Goal: Information Seeking & Learning: Learn about a topic

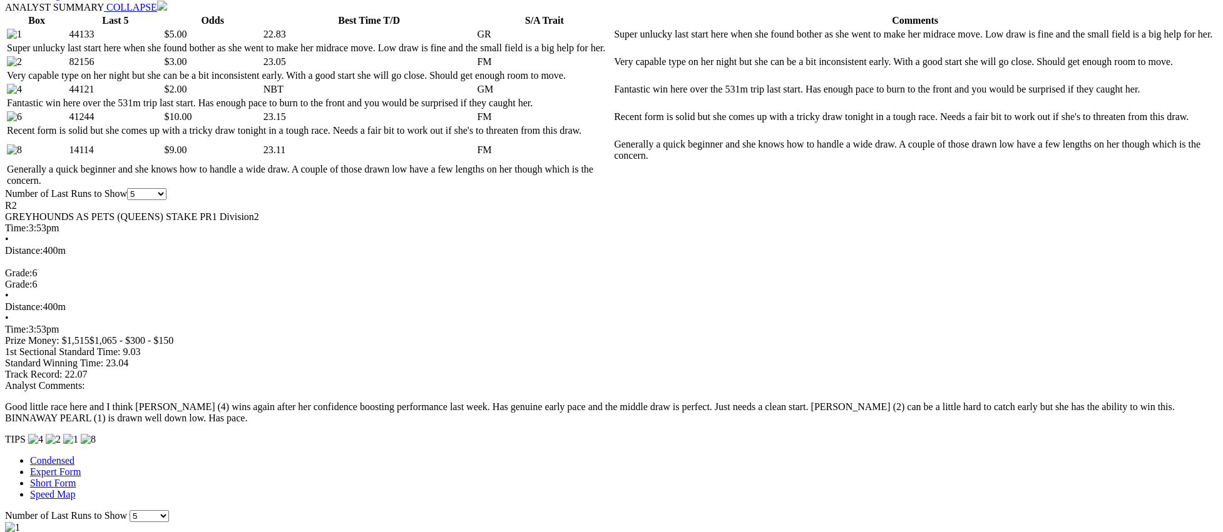
scroll to position [631, 0]
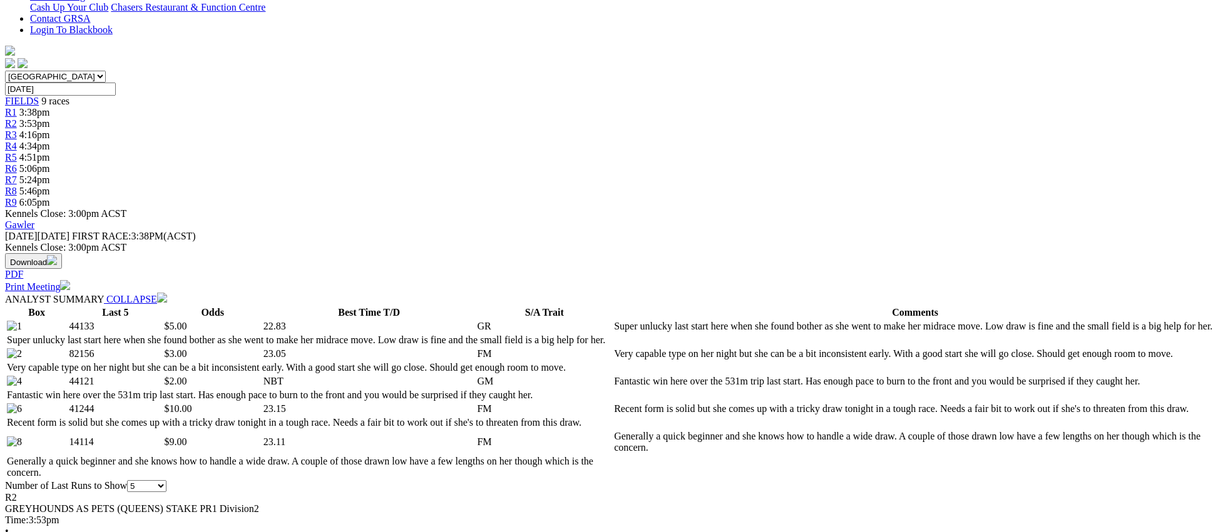
scroll to position [0, 0]
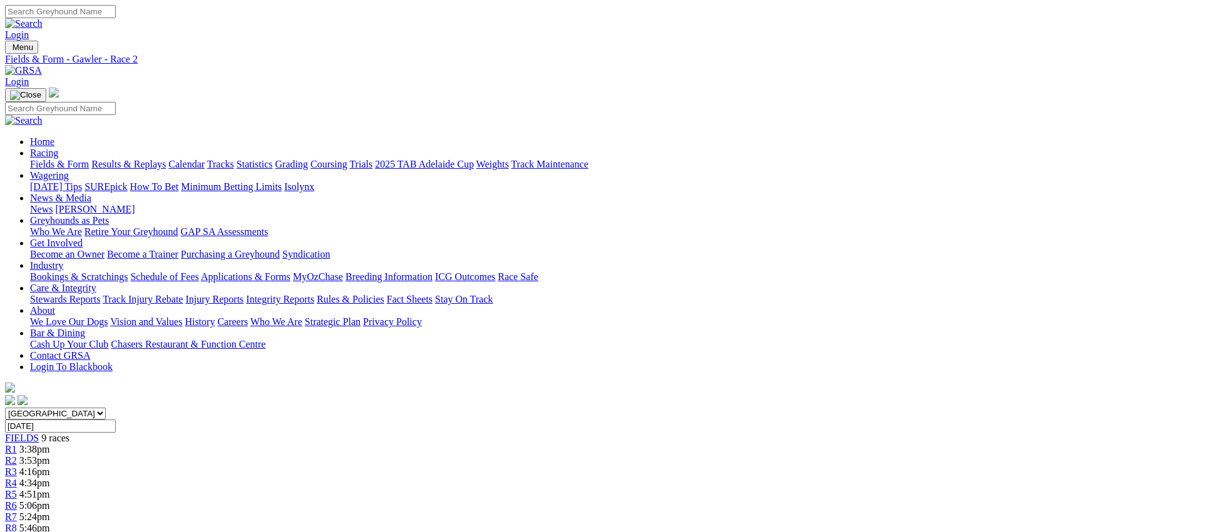
click at [17, 467] on link "R3" at bounding box center [11, 472] width 12 height 11
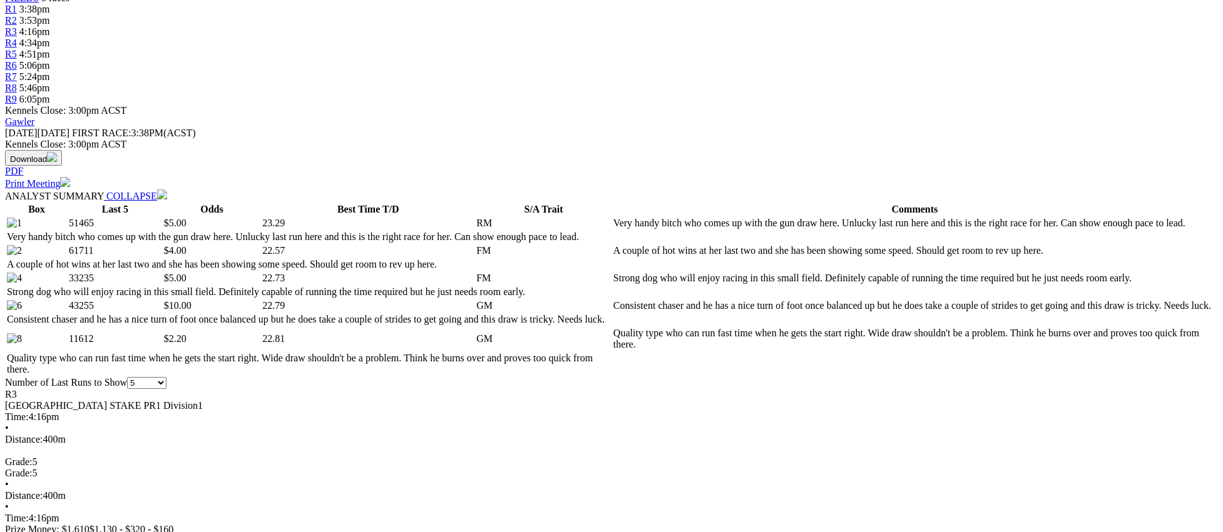
scroll to position [441, 0]
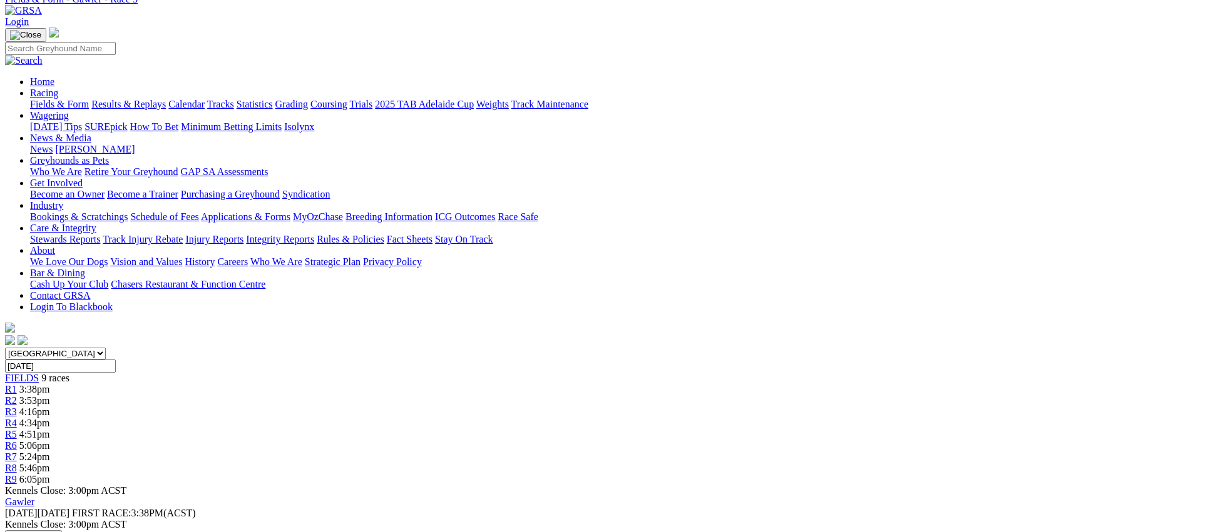
scroll to position [0, 0]
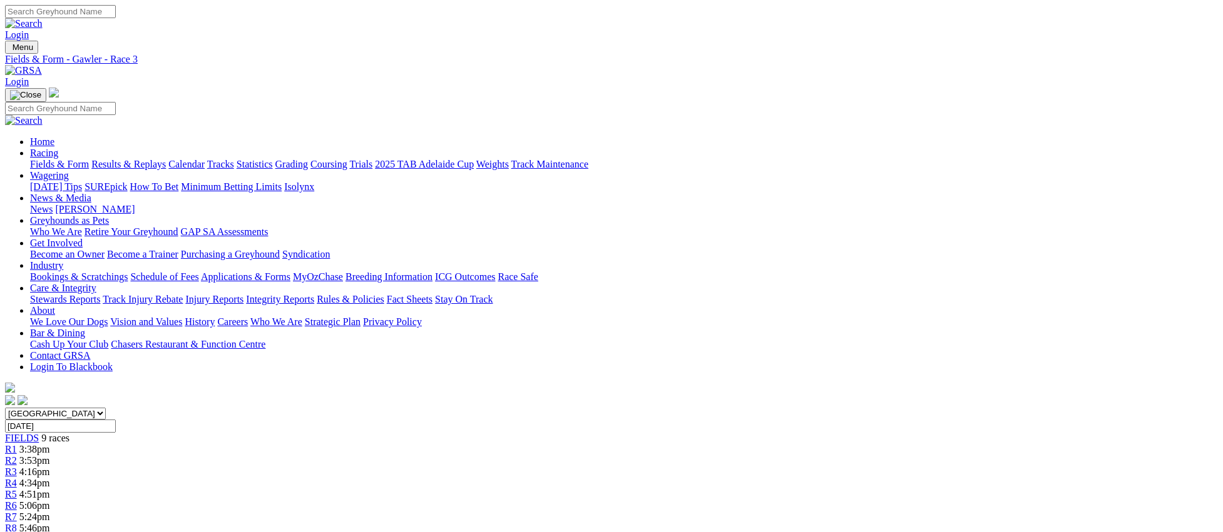
click at [17, 478] on link "R4" at bounding box center [11, 483] width 12 height 11
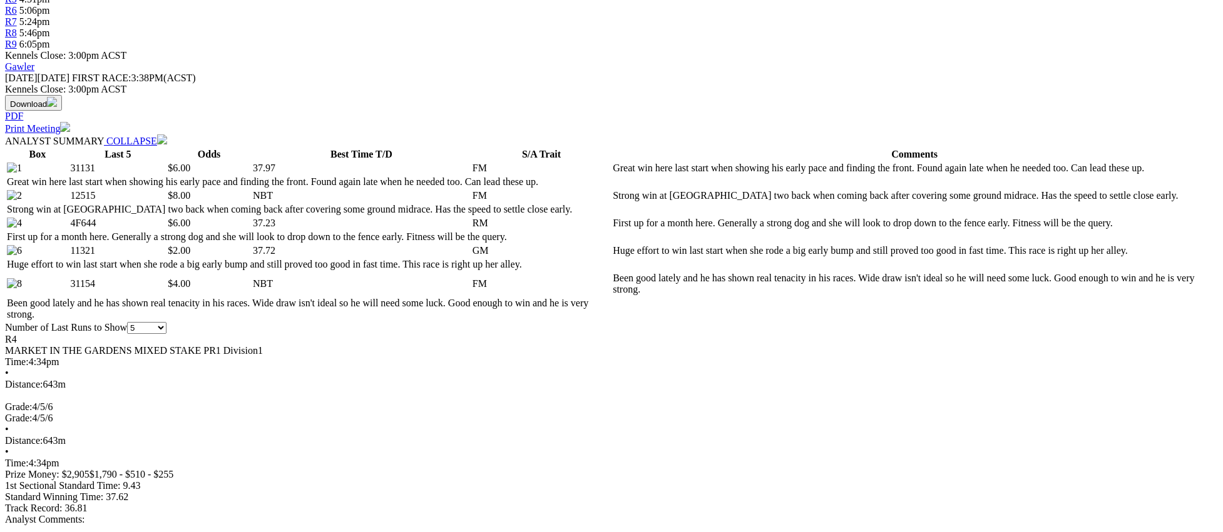
scroll to position [502, 0]
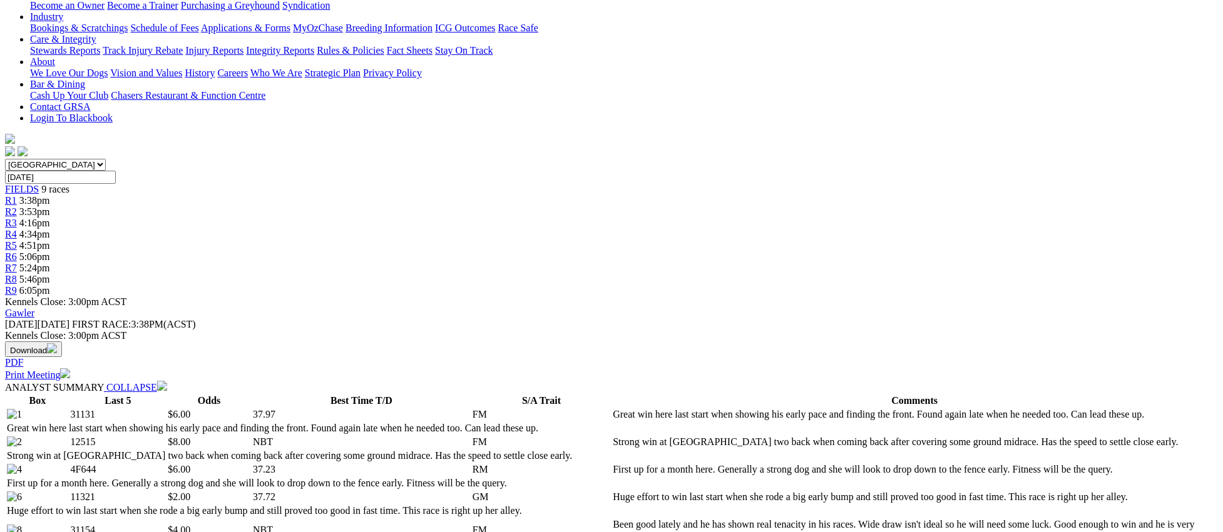
scroll to position [0, 0]
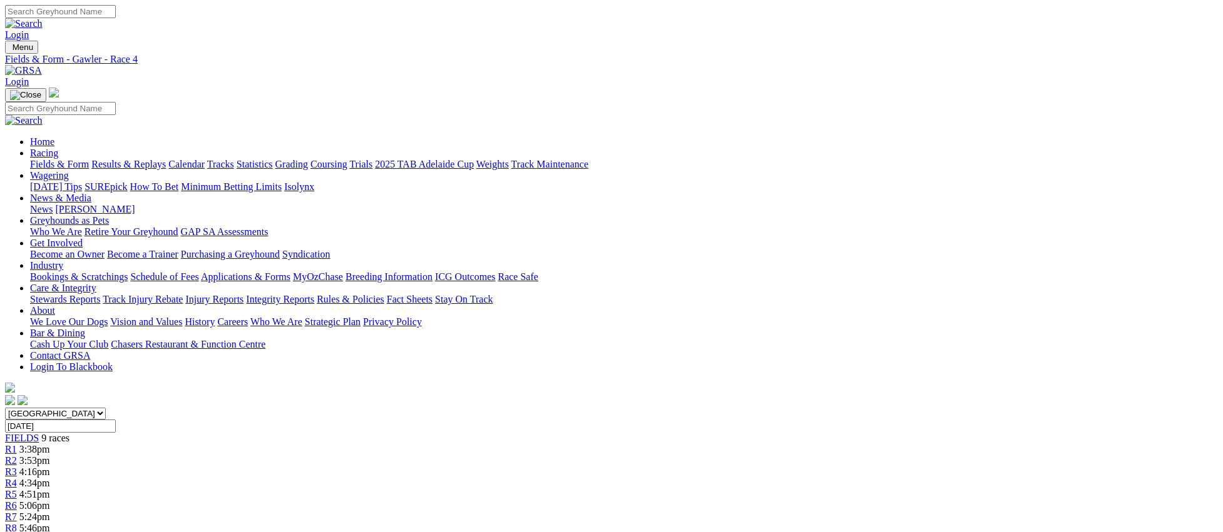
click at [17, 489] on link "R5" at bounding box center [11, 494] width 12 height 11
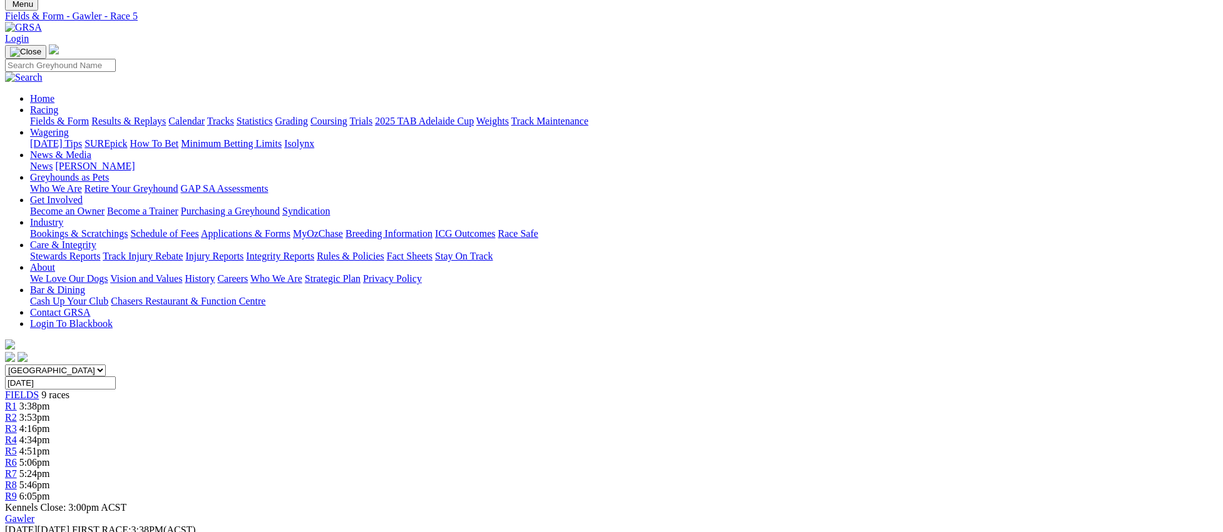
scroll to position [0, 0]
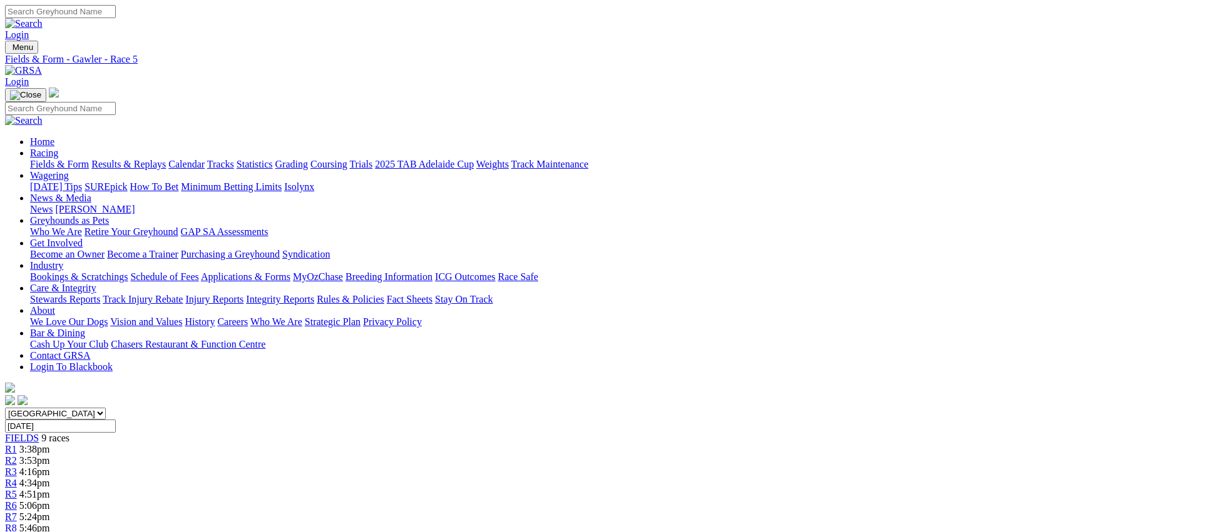
click at [17, 501] on link "R6" at bounding box center [11, 506] width 12 height 11
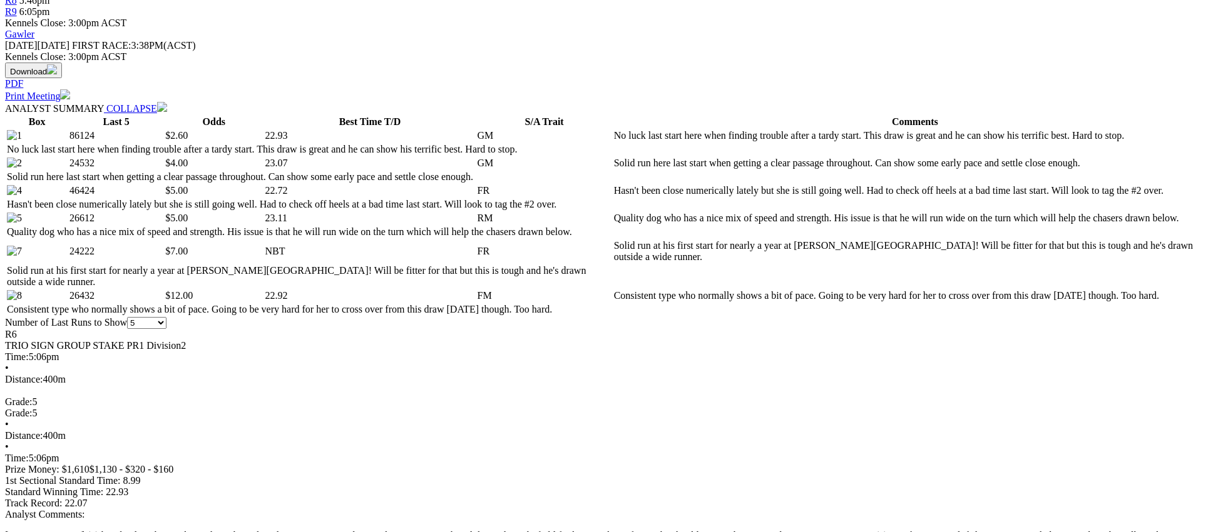
scroll to position [526, 0]
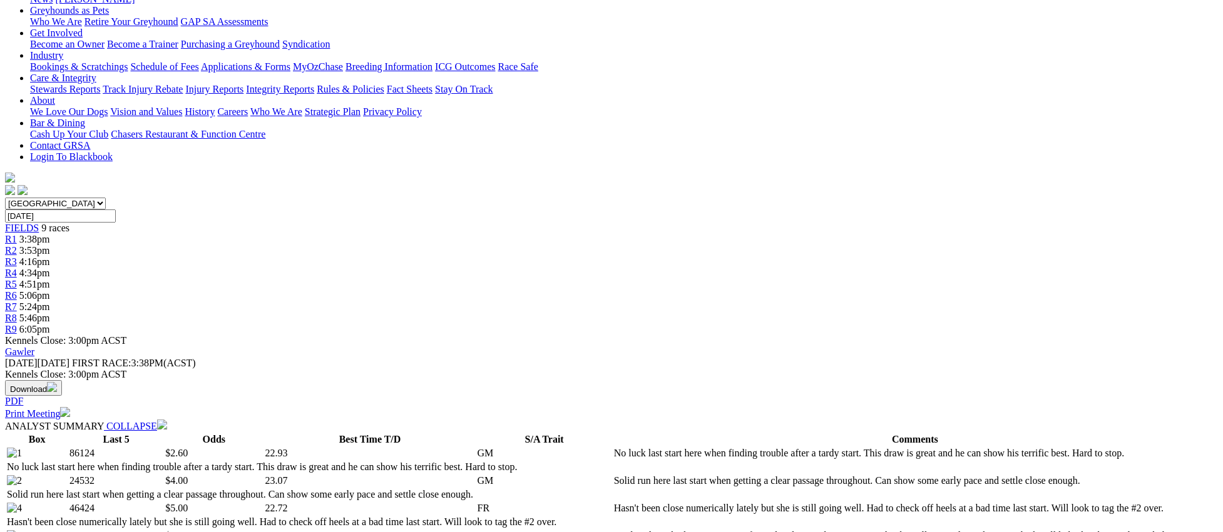
scroll to position [0, 0]
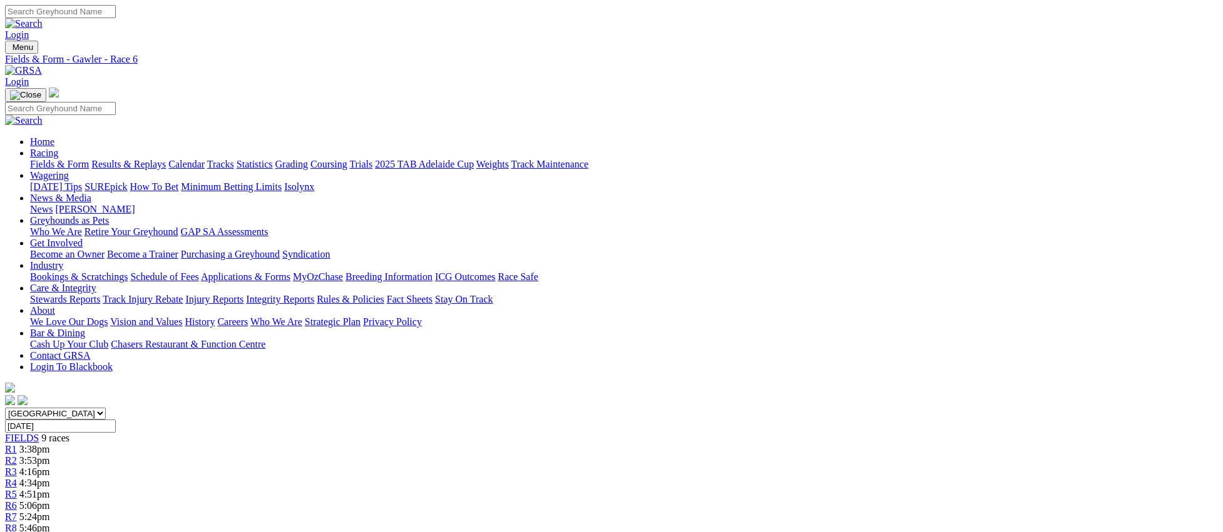
click at [50, 512] on span "5:24pm" at bounding box center [34, 517] width 31 height 11
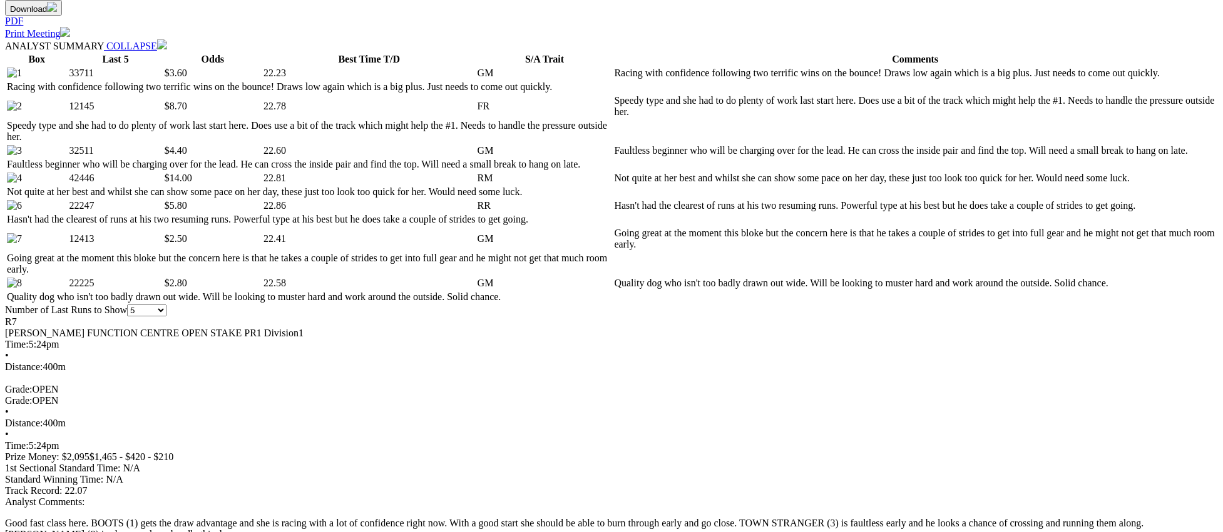
scroll to position [591, 0]
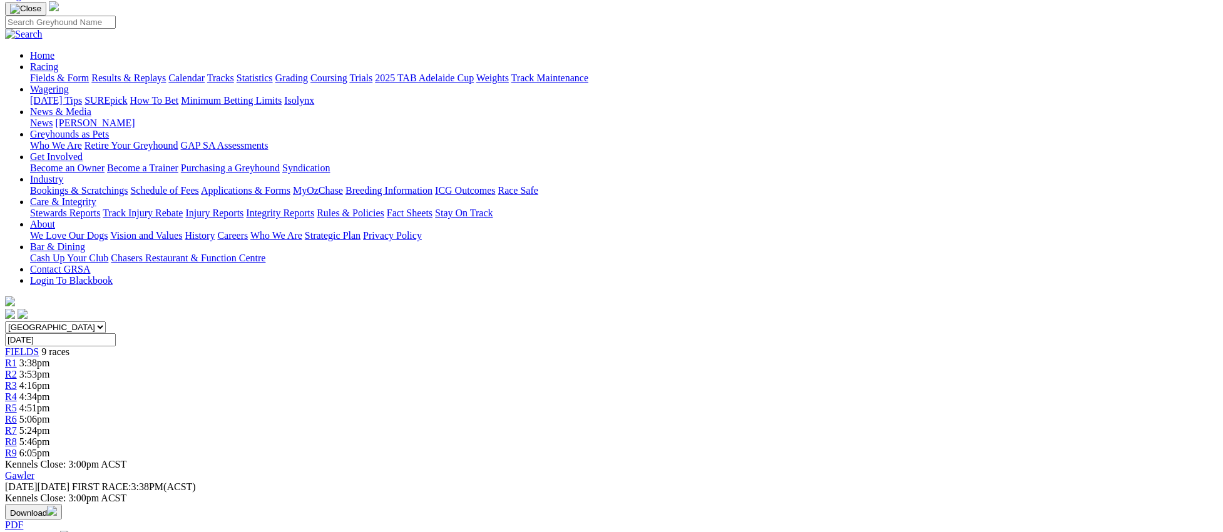
scroll to position [0, 0]
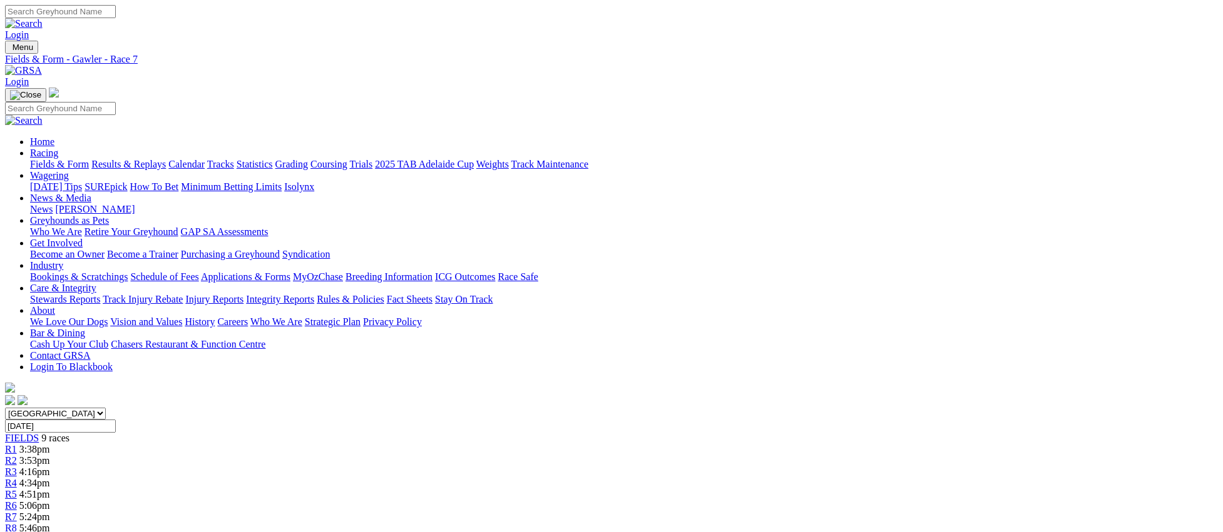
click at [50, 523] on span "5:46pm" at bounding box center [34, 528] width 31 height 11
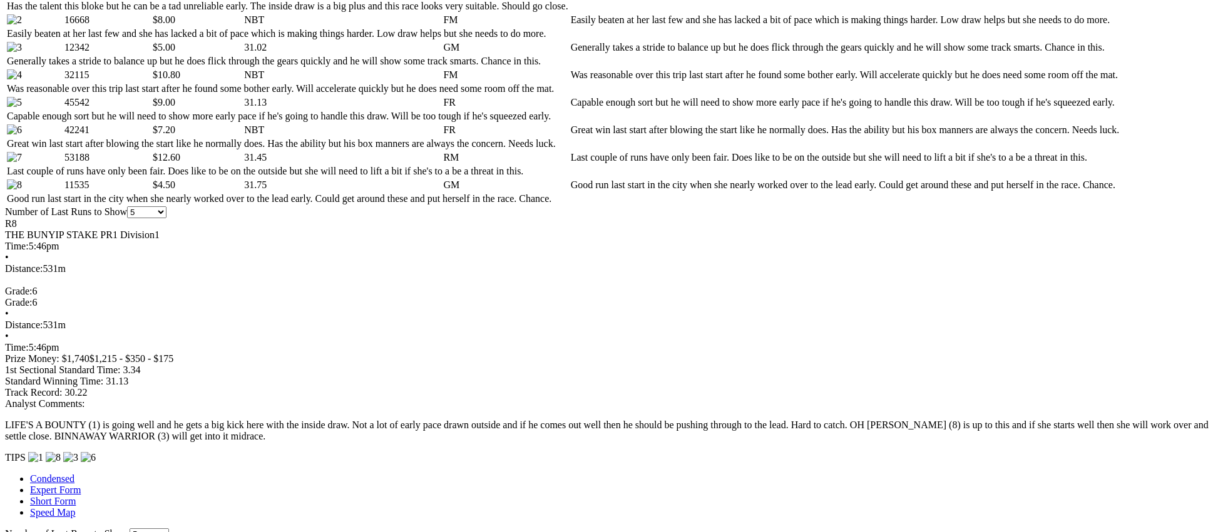
scroll to position [676, 0]
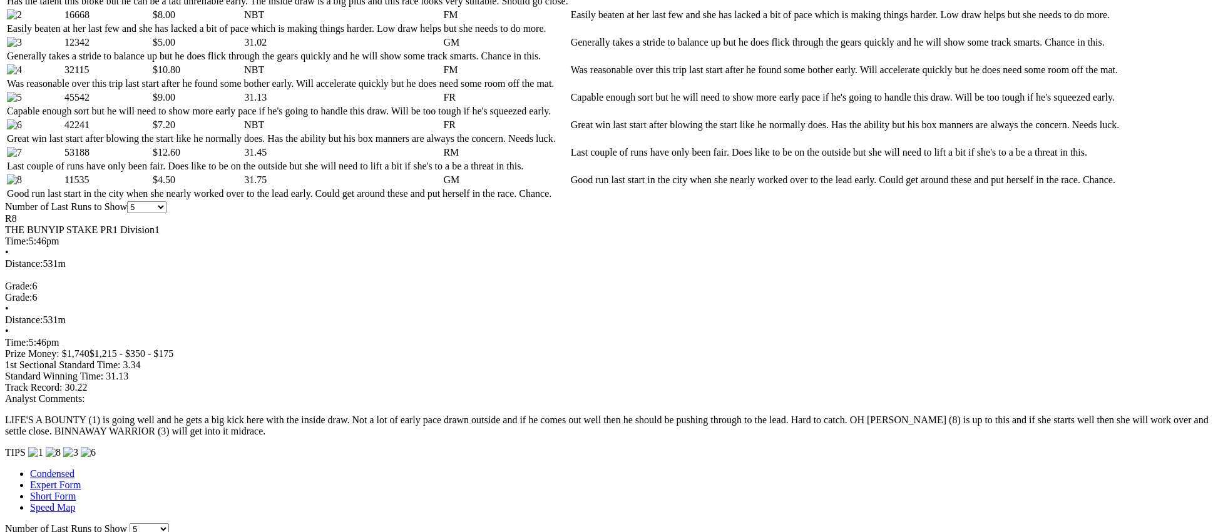
drag, startPoint x: 1014, startPoint y: 167, endPoint x: 975, endPoint y: 181, distance: 41.2
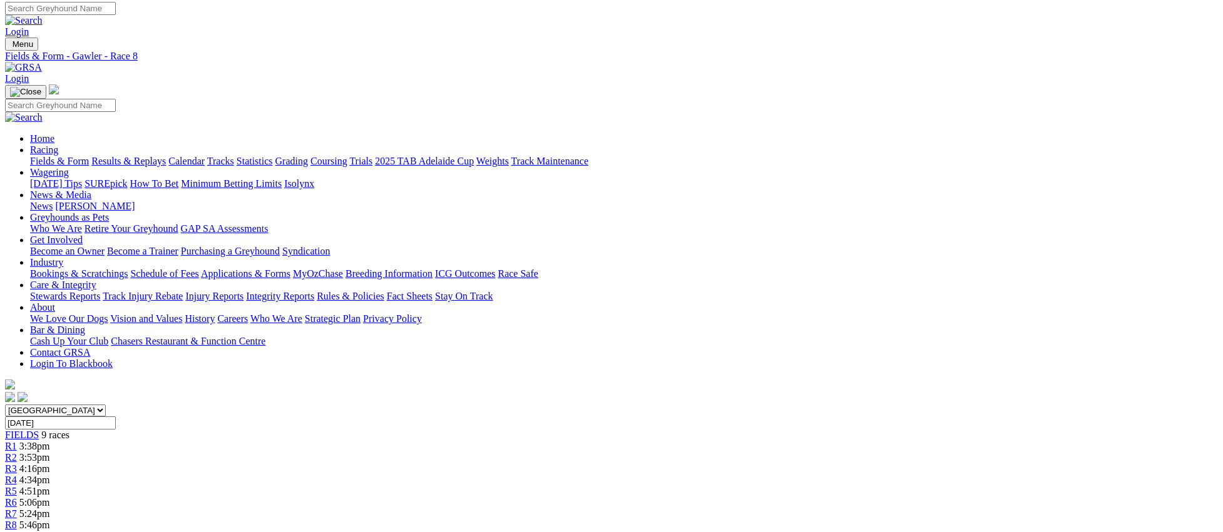
scroll to position [0, 0]
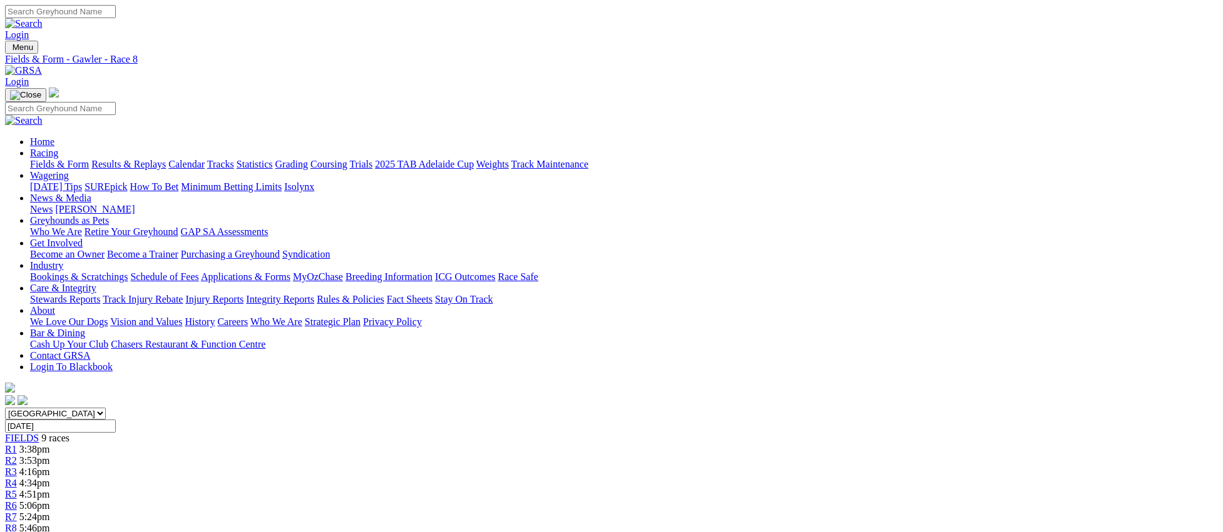
click at [972, 532] on div "R9 6:05pm" at bounding box center [611, 539] width 1212 height 11
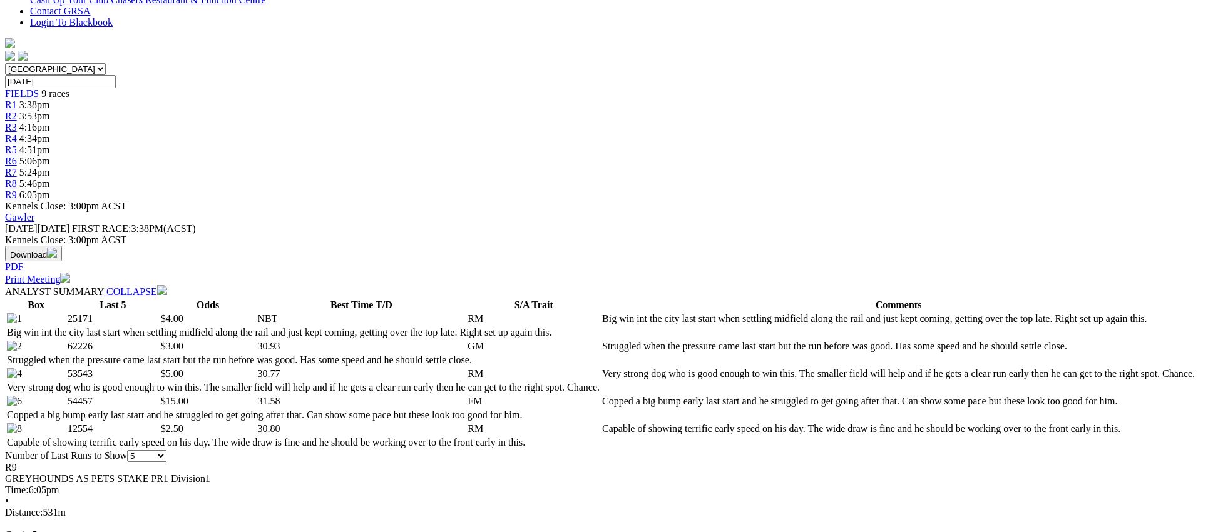
scroll to position [567, 0]
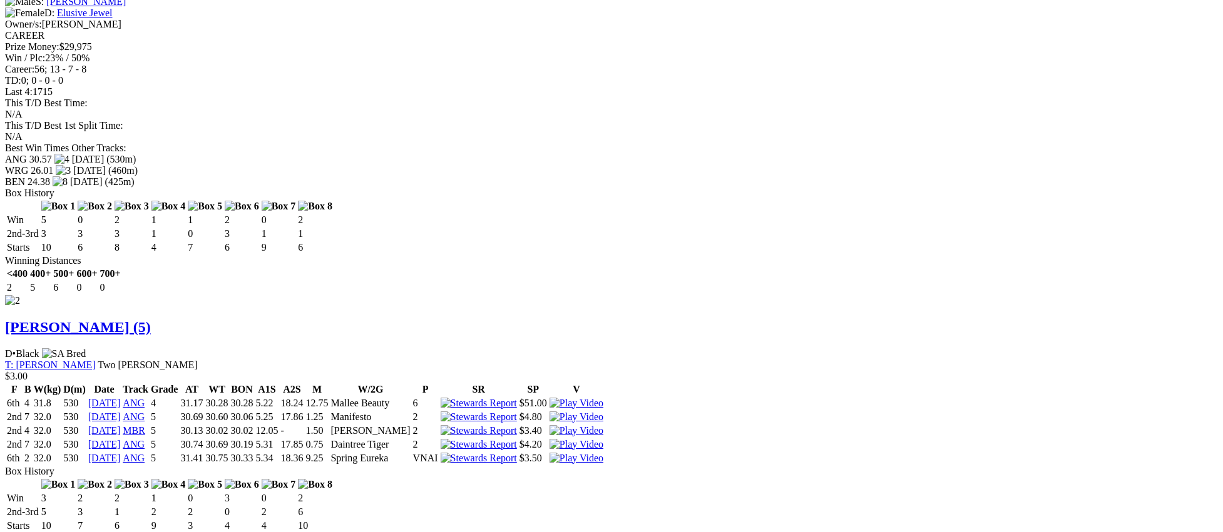
scroll to position [1475, 0]
